Goal: Task Accomplishment & Management: Use online tool/utility

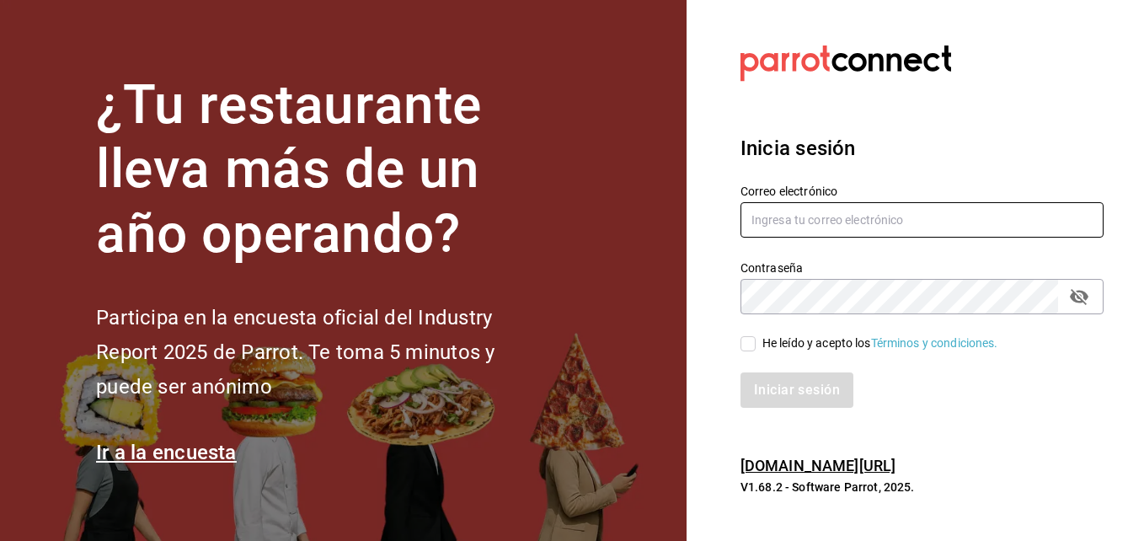
type input "aldo.escobar@costeno.com"
click at [755, 350] on input "He leído y acepto los Términos y condiciones." at bounding box center [747, 343] width 15 height 15
checkbox input "true"
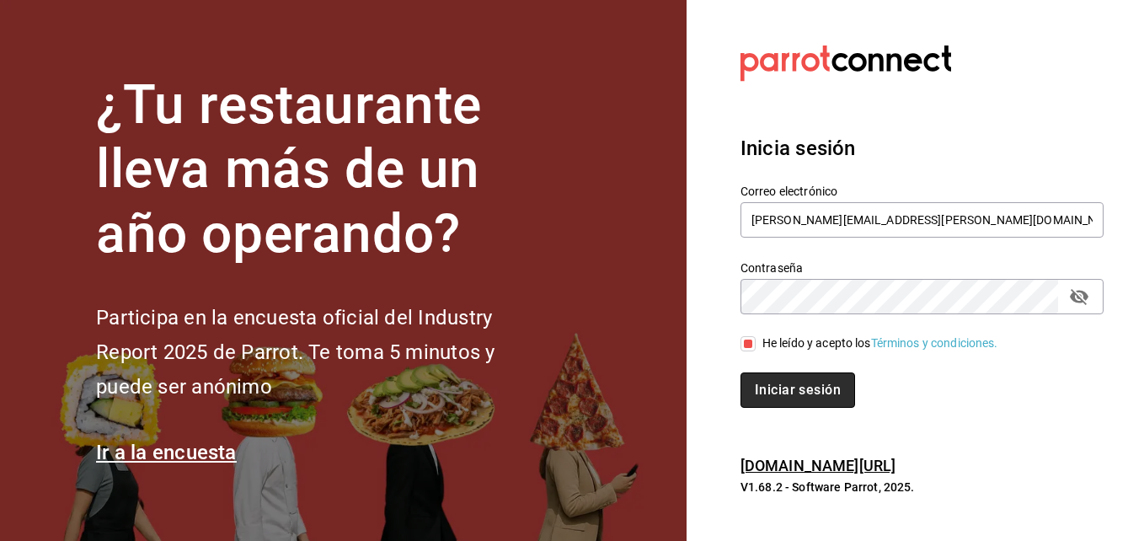
click at [774, 379] on button "Iniciar sesión" at bounding box center [797, 389] width 115 height 35
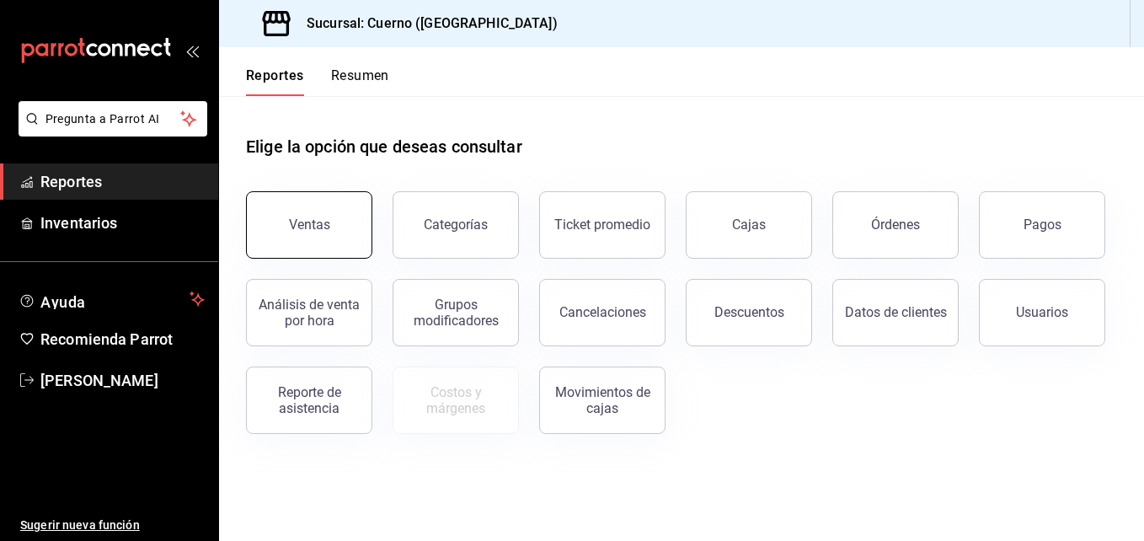
click at [336, 200] on button "Ventas" at bounding box center [309, 224] width 126 height 67
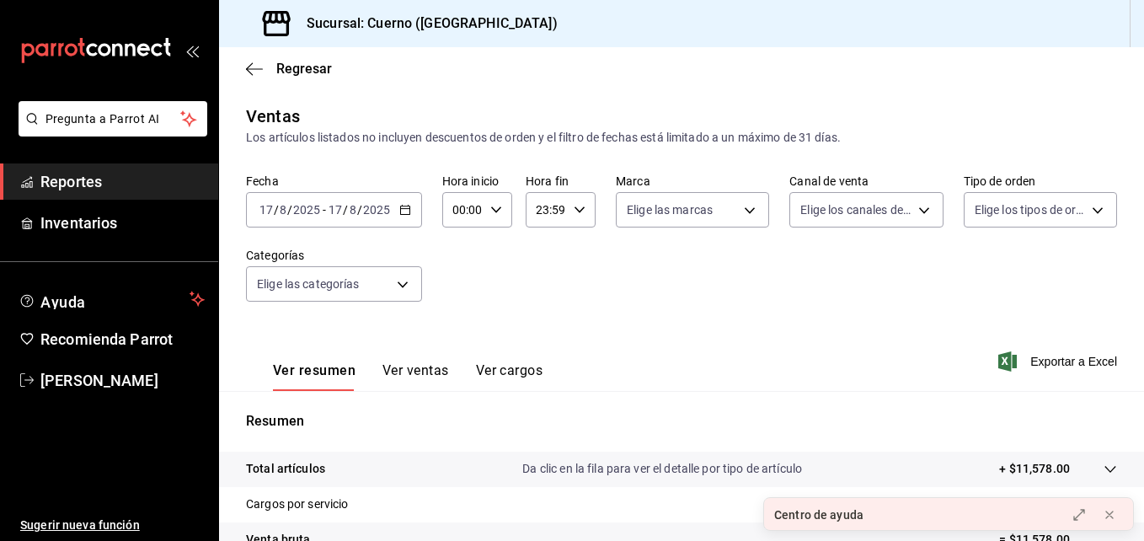
click at [407, 214] on \(Stroke\) "button" at bounding box center [405, 209] width 10 height 9
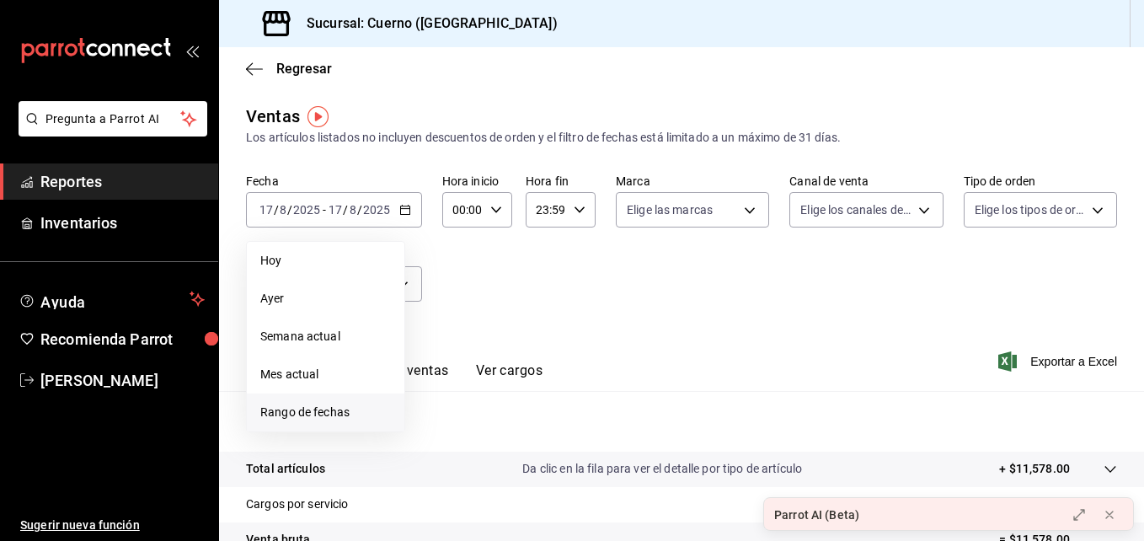
click at [302, 408] on span "Rango de fechas" at bounding box center [325, 412] width 131 height 18
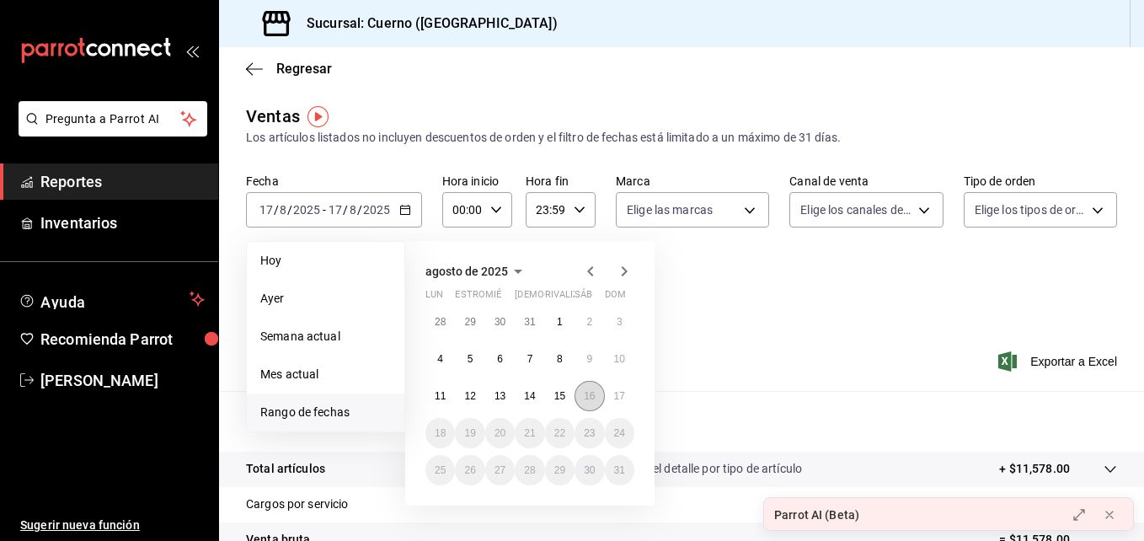
click at [585, 391] on abbr "16" at bounding box center [589, 396] width 11 height 12
click at [614, 398] on abbr "17" at bounding box center [619, 396] width 11 height 12
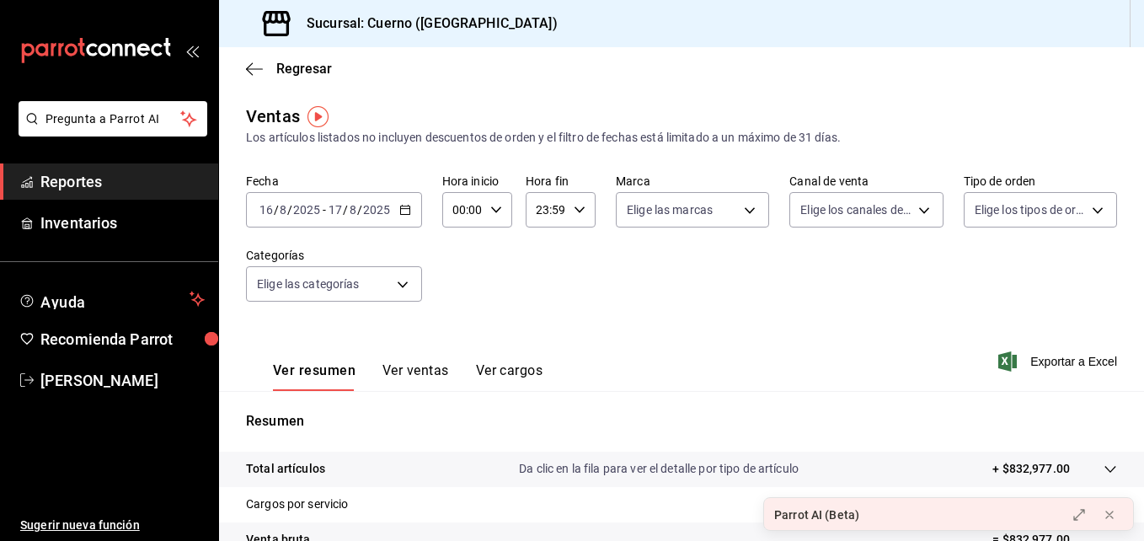
click at [497, 215] on icon "button" at bounding box center [496, 210] width 12 height 12
click at [455, 295] on span "05" at bounding box center [459, 297] width 8 height 13
type input "05:00"
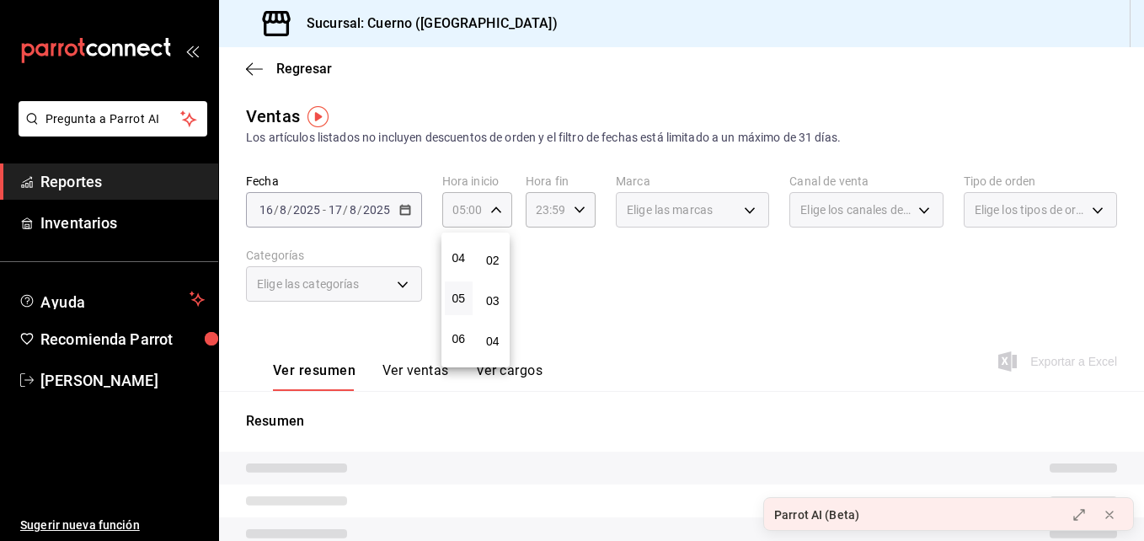
click at [574, 214] on div at bounding box center [572, 270] width 1144 height 541
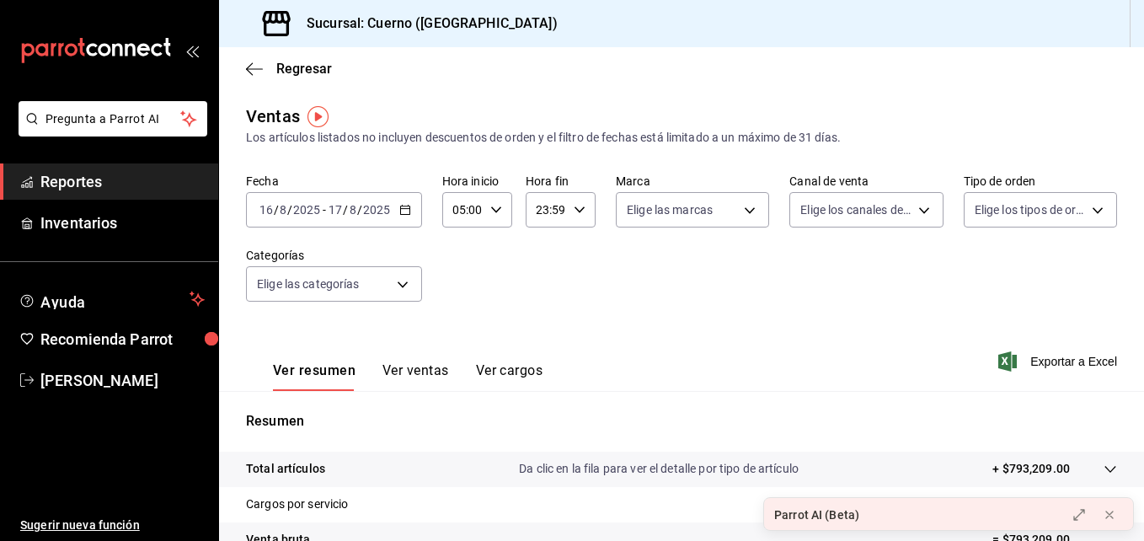
click at [574, 214] on icon "button" at bounding box center [580, 210] width 12 height 12
click at [544, 268] on span "01" at bounding box center [540, 272] width 8 height 13
click at [542, 312] on span "03" at bounding box center [540, 317] width 8 height 13
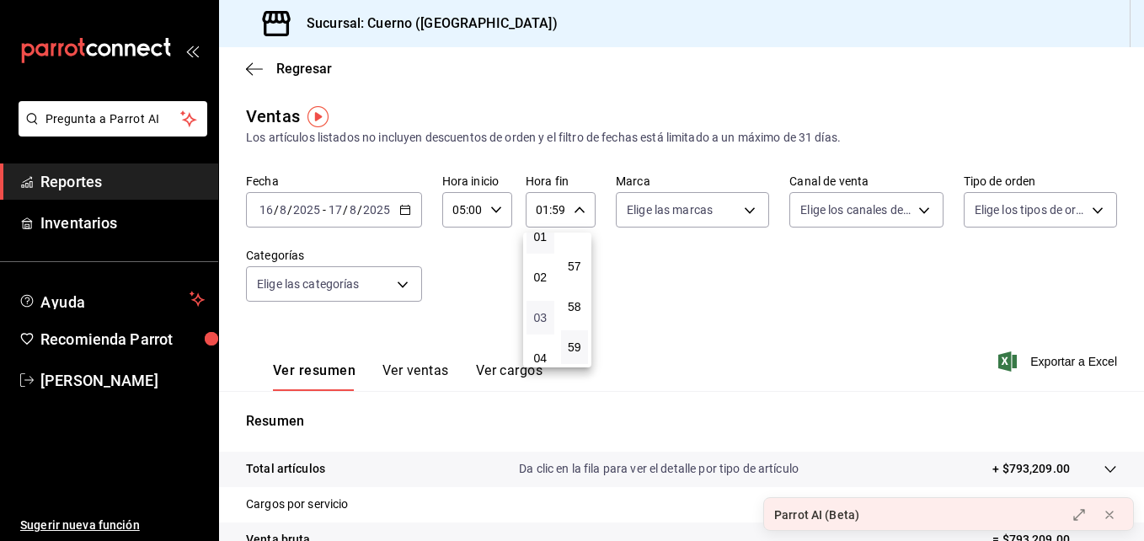
type input "03:59"
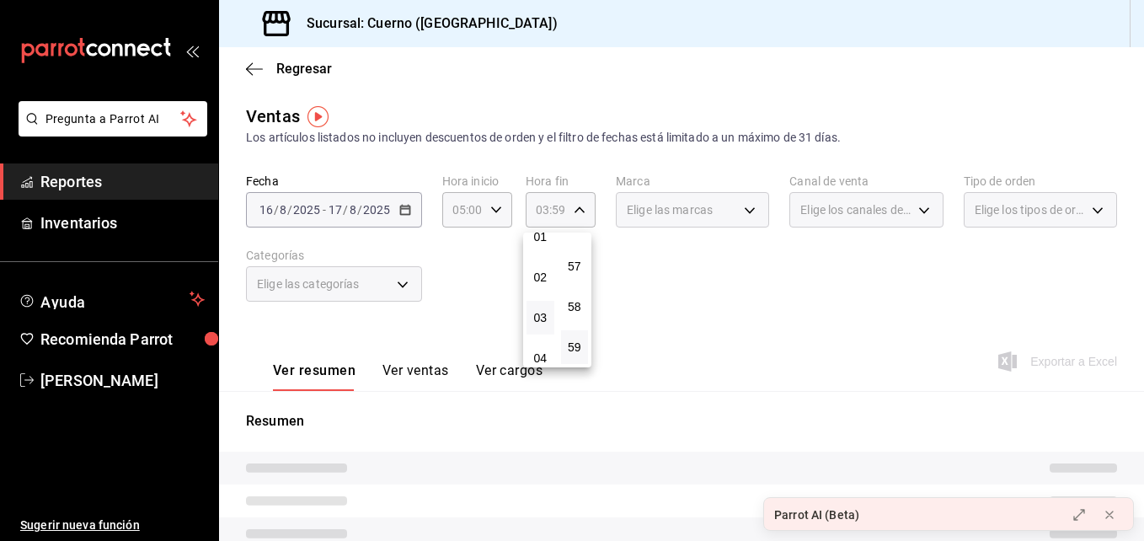
click at [651, 279] on div at bounding box center [572, 270] width 1144 height 541
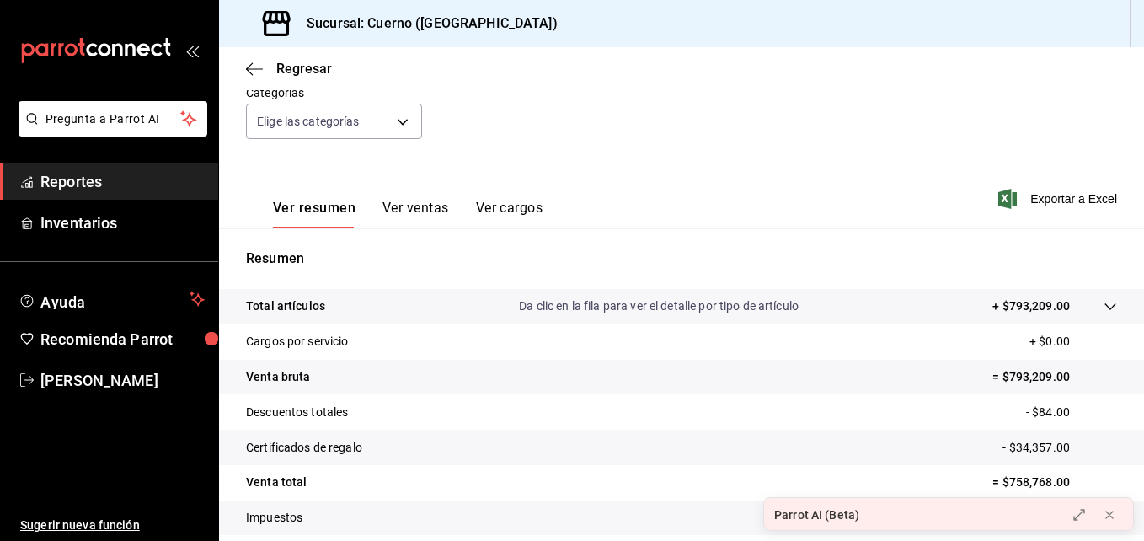
scroll to position [163, 0]
click at [1051, 196] on font "Exportar a Excel" at bounding box center [1073, 197] width 87 height 13
click at [112, 32] on div "carpetas de buzones" at bounding box center [109, 50] width 218 height 101
click at [115, 45] on icon "carpetas de buzones" at bounding box center [117, 50] width 10 height 13
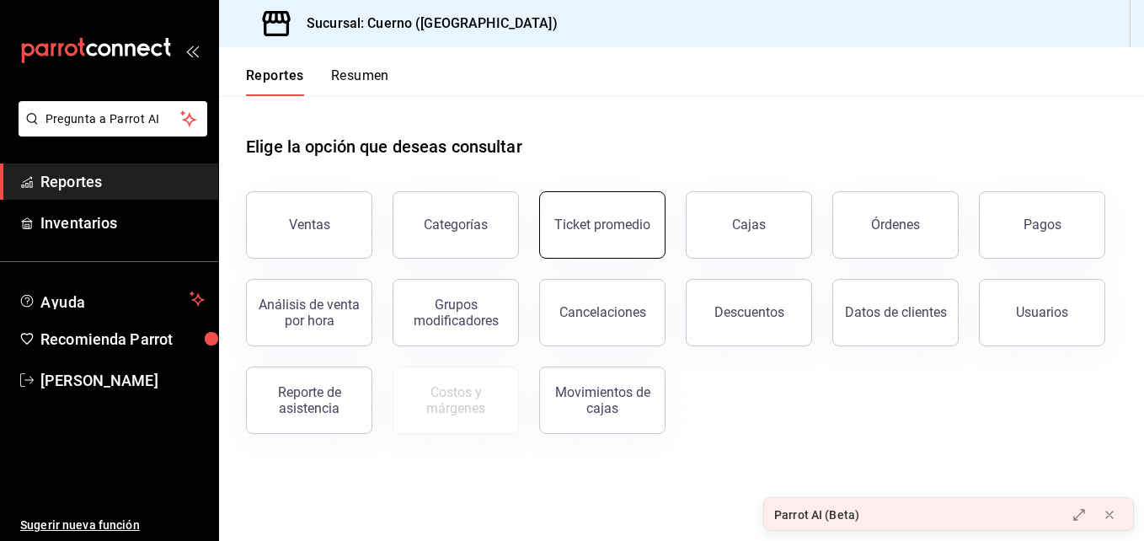
click at [572, 233] on button "Ticket promedio" at bounding box center [602, 224] width 126 height 67
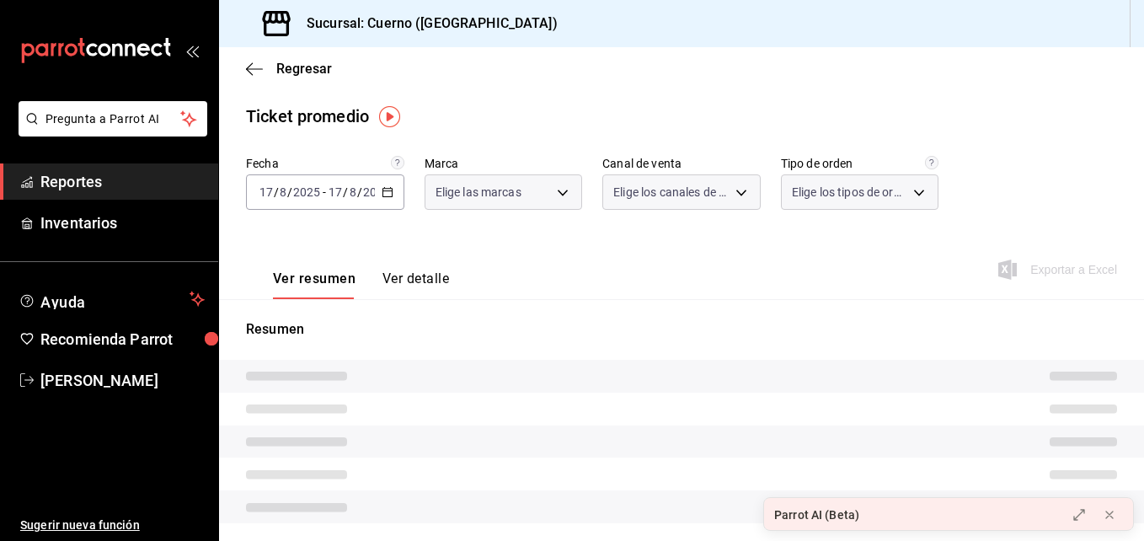
type input "c9e961b9-bc29-480f-a65c-324ff110f526"
type input "PARROT,UBER_EATS,RAPPI,DIDI_FOOD,ONLINE"
type input "dfbf6a66-9e2c-4531-8c07-cb6fdb35851c,965fb10a-4951-4111-90b6-db3caf29f93a,2f3c6…"
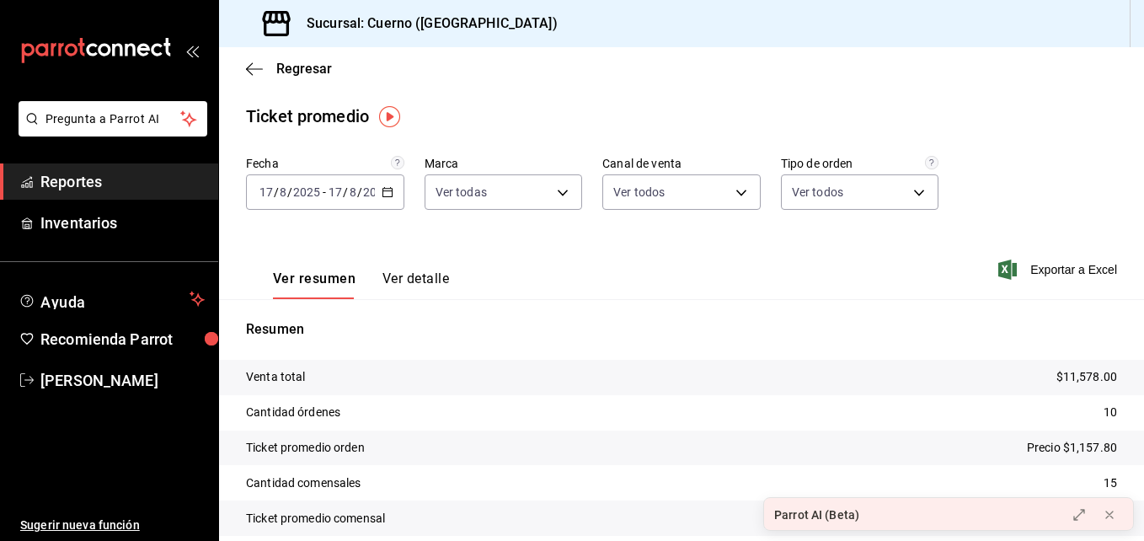
click at [385, 186] on icon "button" at bounding box center [388, 192] width 12 height 12
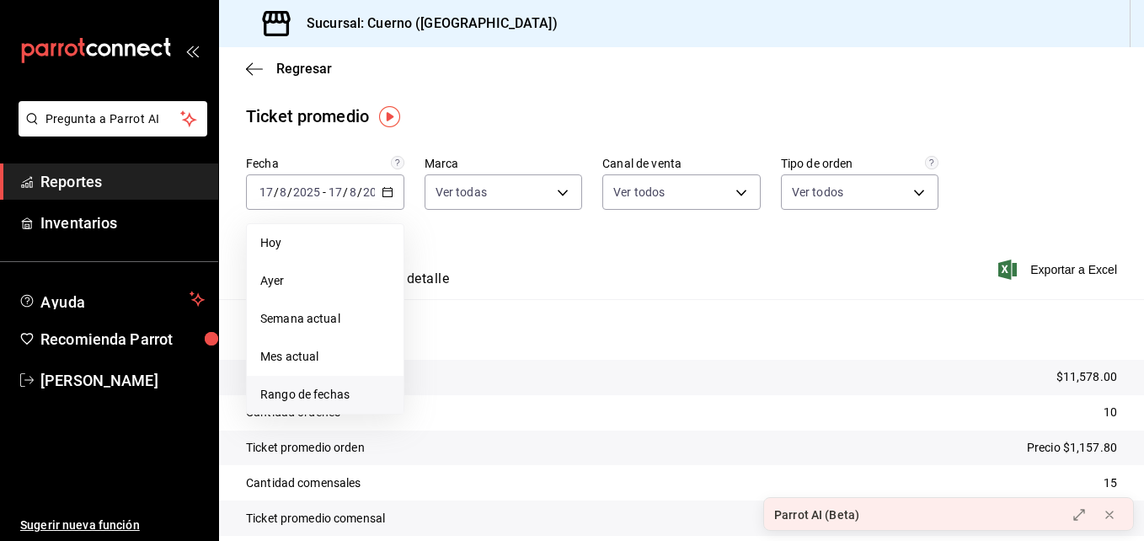
click at [309, 394] on span "Rango de fechas" at bounding box center [325, 395] width 130 height 18
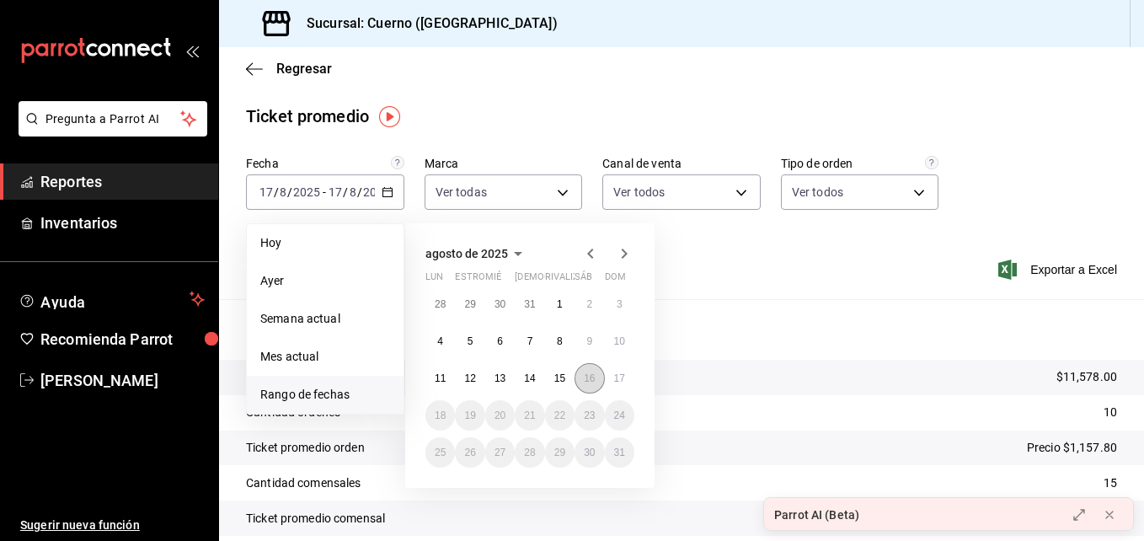
click at [589, 367] on button "16" at bounding box center [588, 378] width 29 height 30
click at [628, 381] on button "17" at bounding box center [619, 378] width 29 height 30
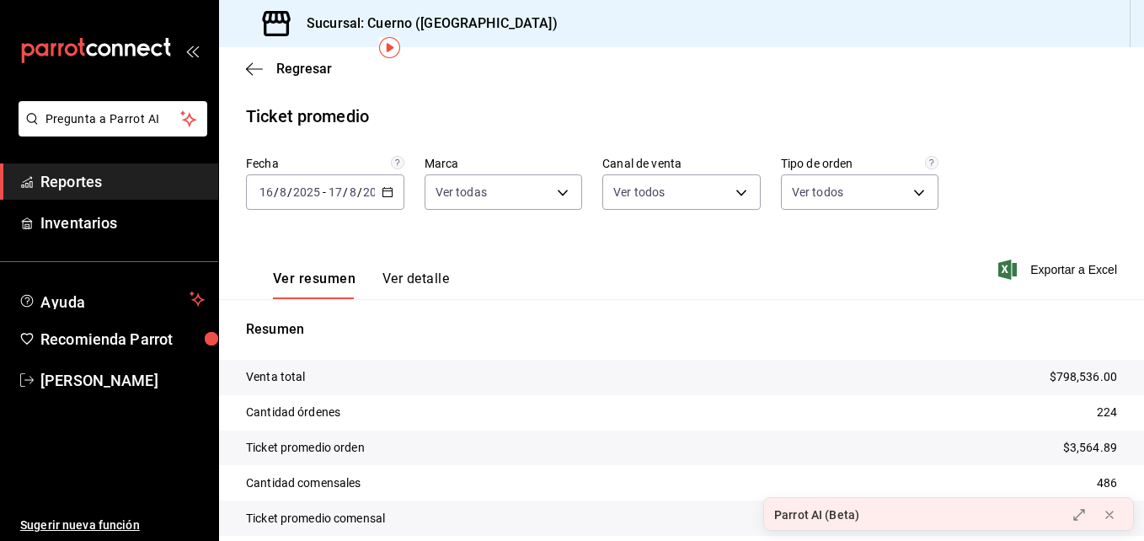
scroll to position [69, 0]
